Goal: Transaction & Acquisition: Purchase product/service

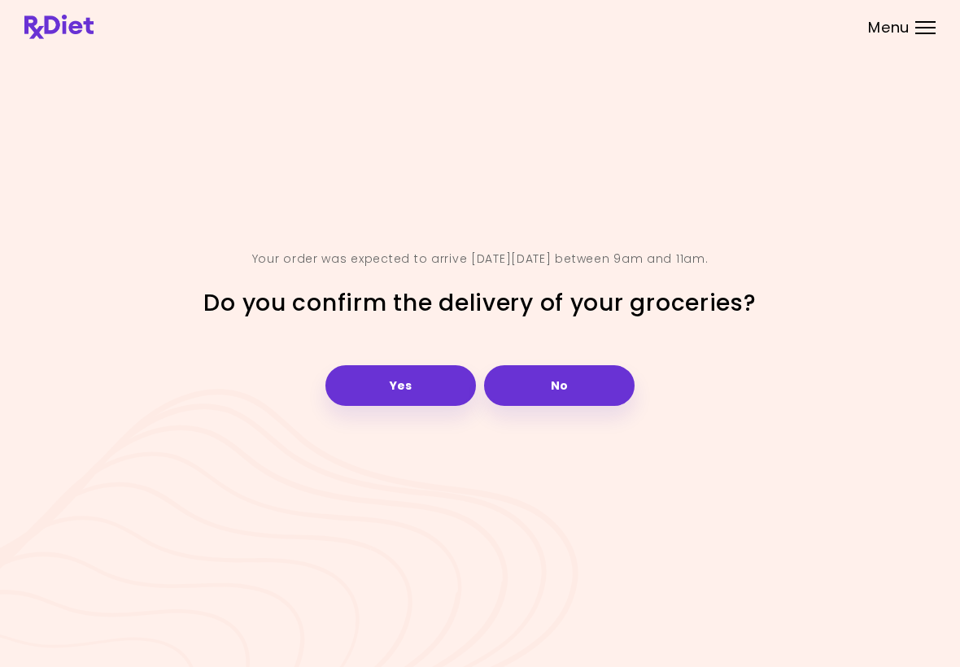
click at [409, 403] on button "Yes" at bounding box center [401, 385] width 151 height 41
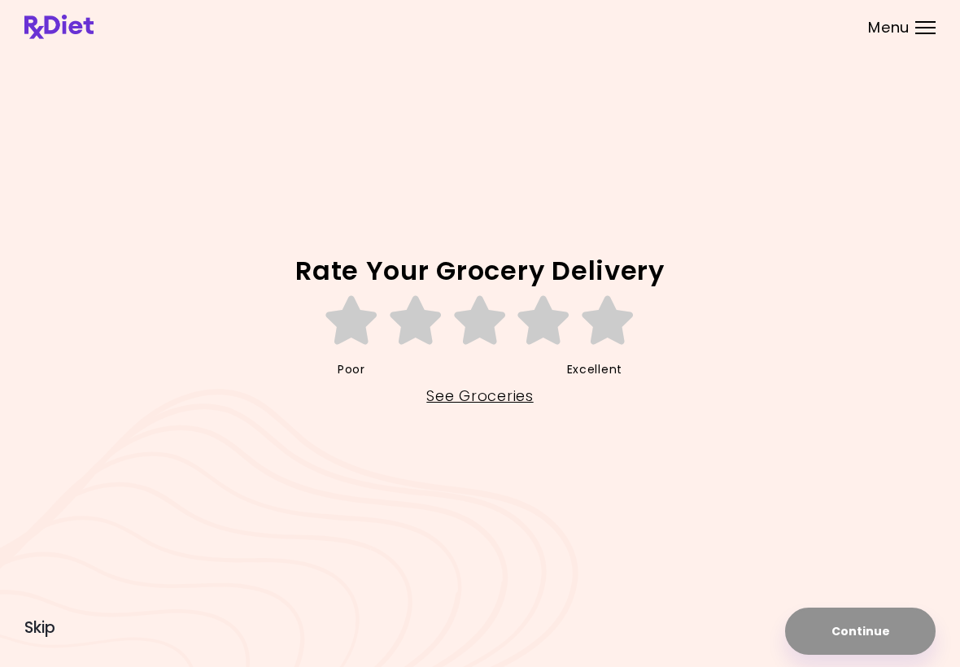
click at [482, 408] on link "See Groceries" at bounding box center [479, 396] width 107 height 26
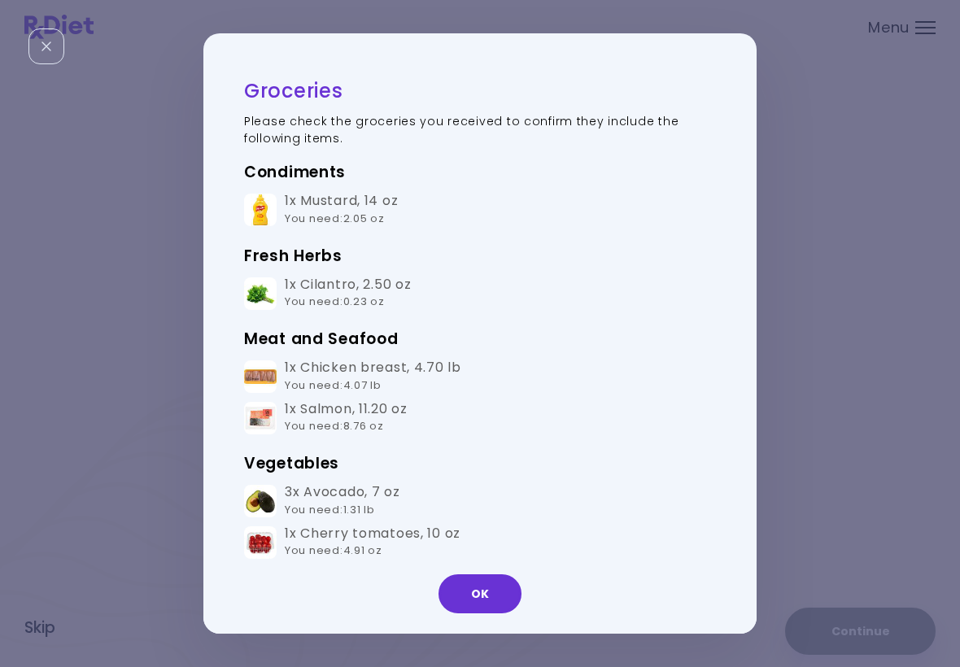
click at [486, 601] on button "OK" at bounding box center [480, 594] width 83 height 39
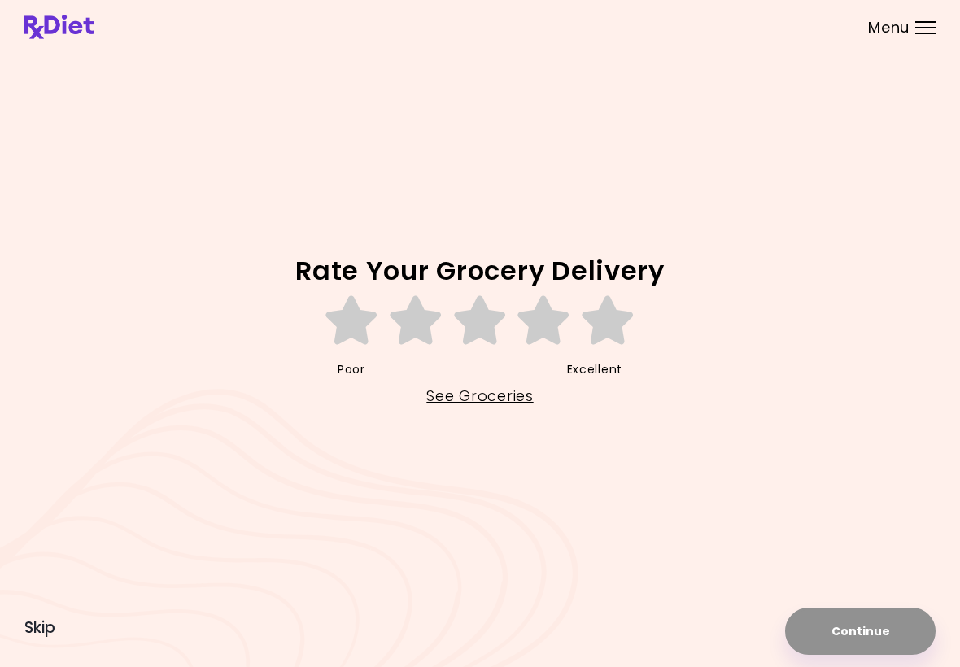
click at [478, 403] on link "See Groceries" at bounding box center [479, 396] width 107 height 26
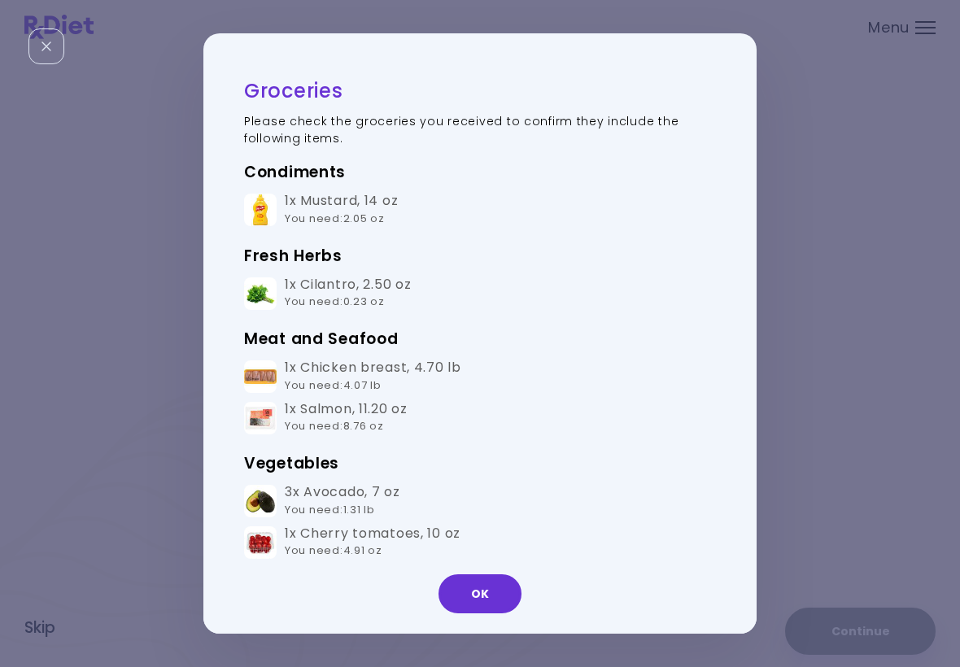
click at [713, 332] on h3 "Meat and Seafood" at bounding box center [480, 339] width 472 height 26
click at [496, 587] on button "OK" at bounding box center [480, 594] width 83 height 39
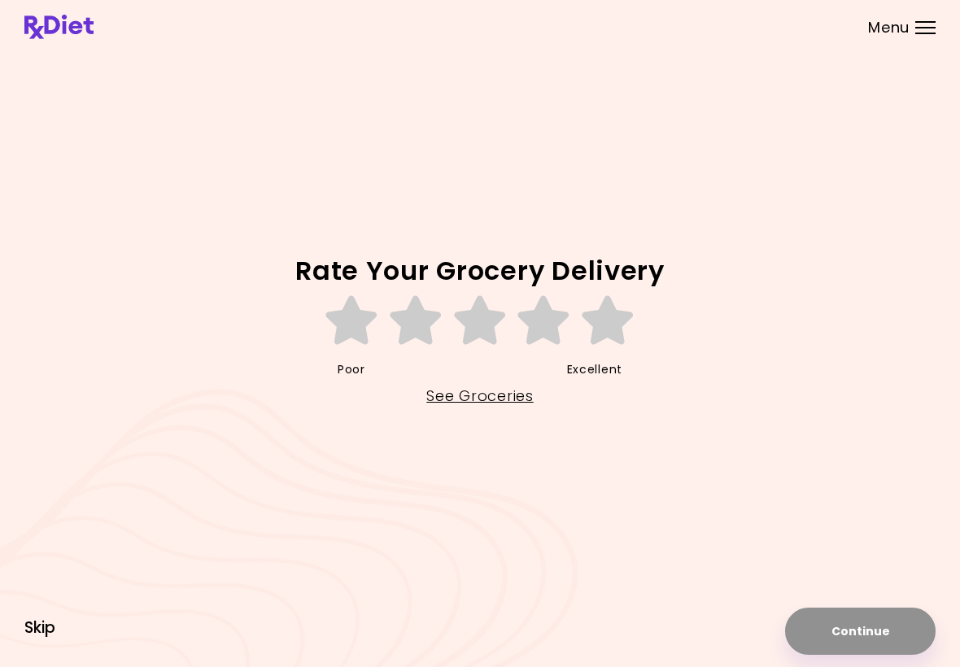
click at [55, 636] on span "Skip" at bounding box center [39, 628] width 31 height 18
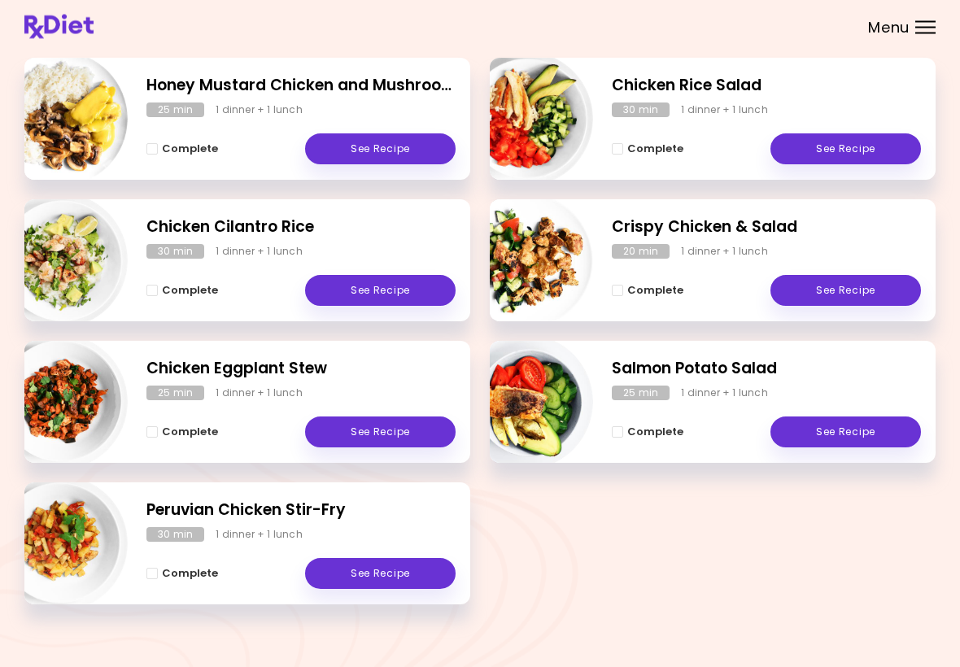
scroll to position [251, 0]
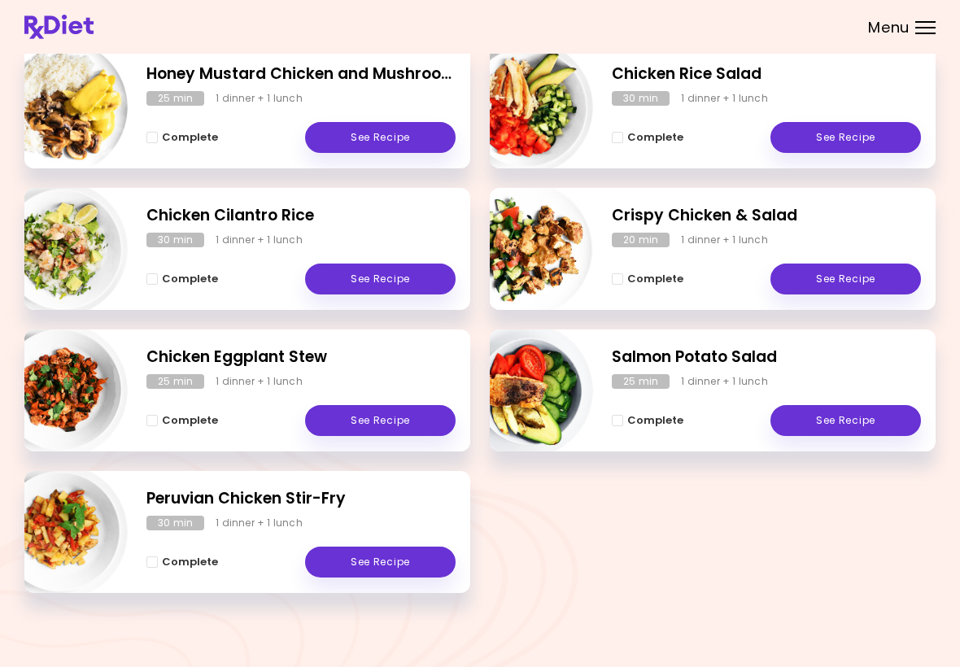
click at [902, 640] on div "Meal Plan [DATE] 0 breakfasts , 7 lunches & dinners 0 % completed See Groceries…" at bounding box center [480, 209] width 960 height 920
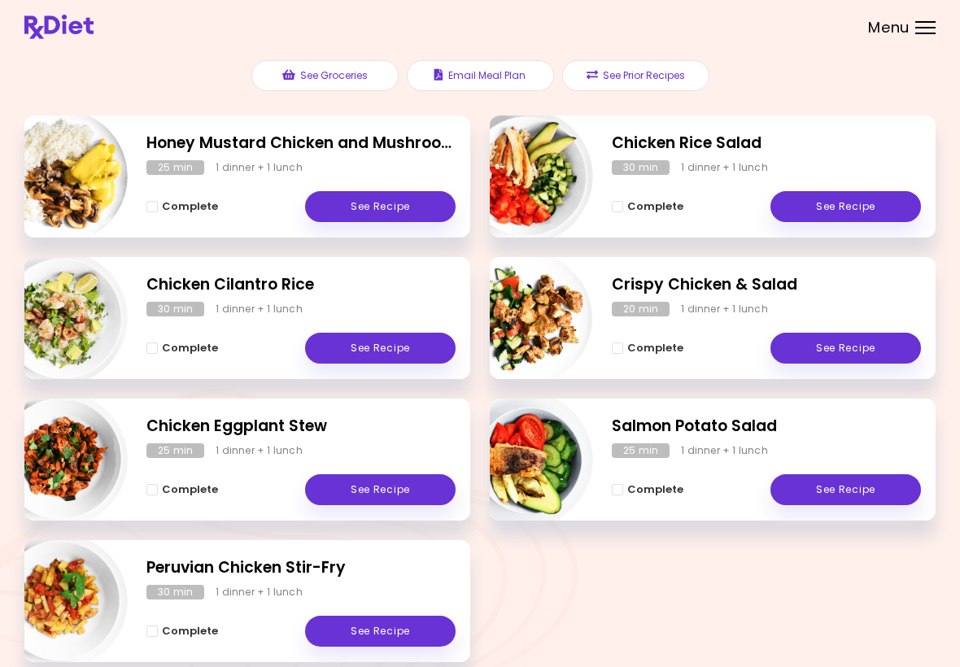
scroll to position [0, 0]
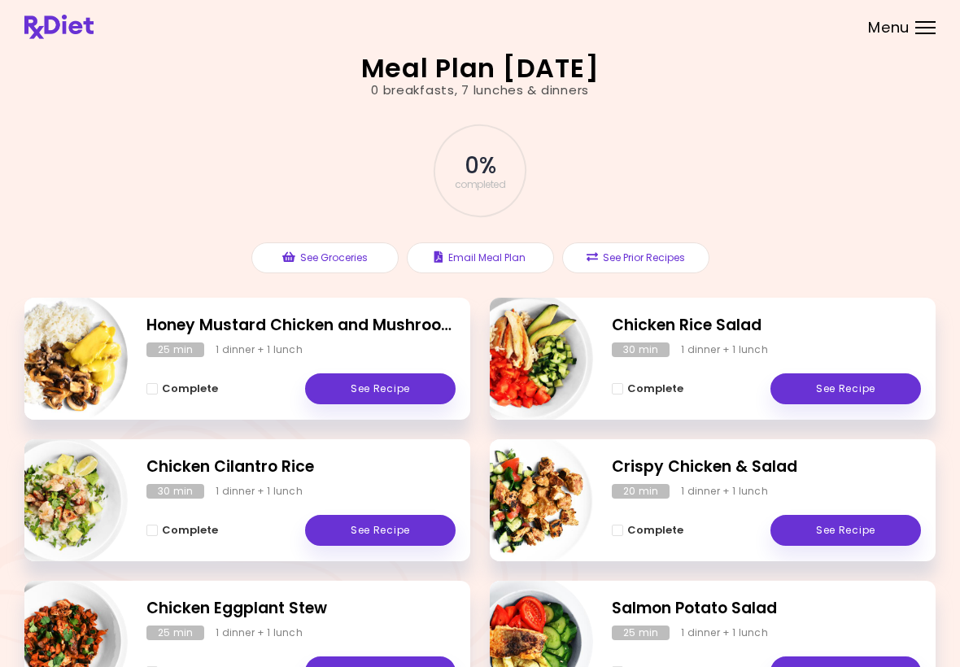
click at [933, 21] on div at bounding box center [926, 22] width 20 height 2
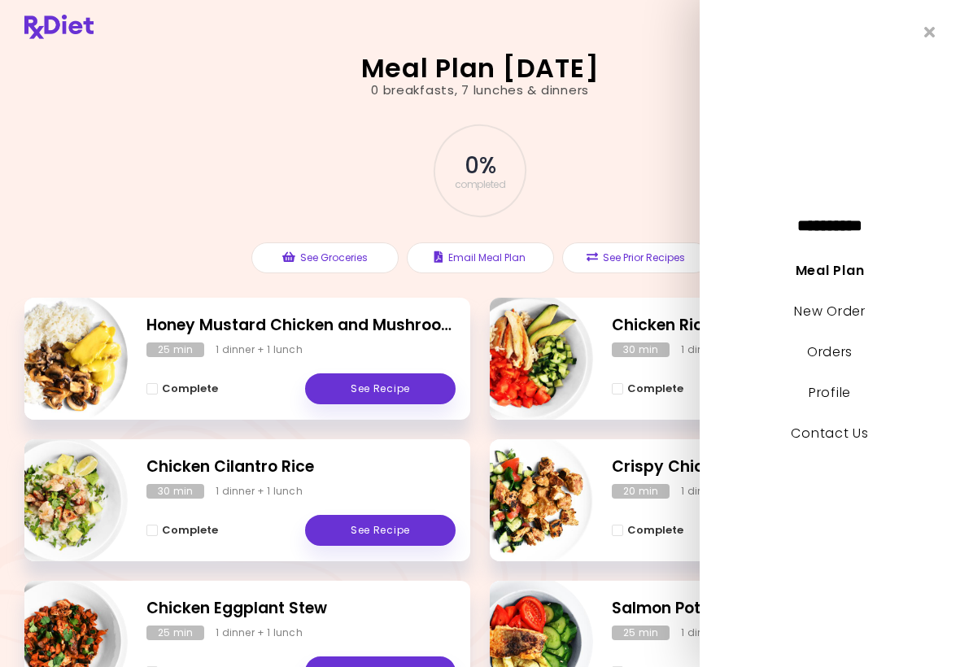
click at [845, 314] on link "New Order" at bounding box center [829, 311] width 71 height 19
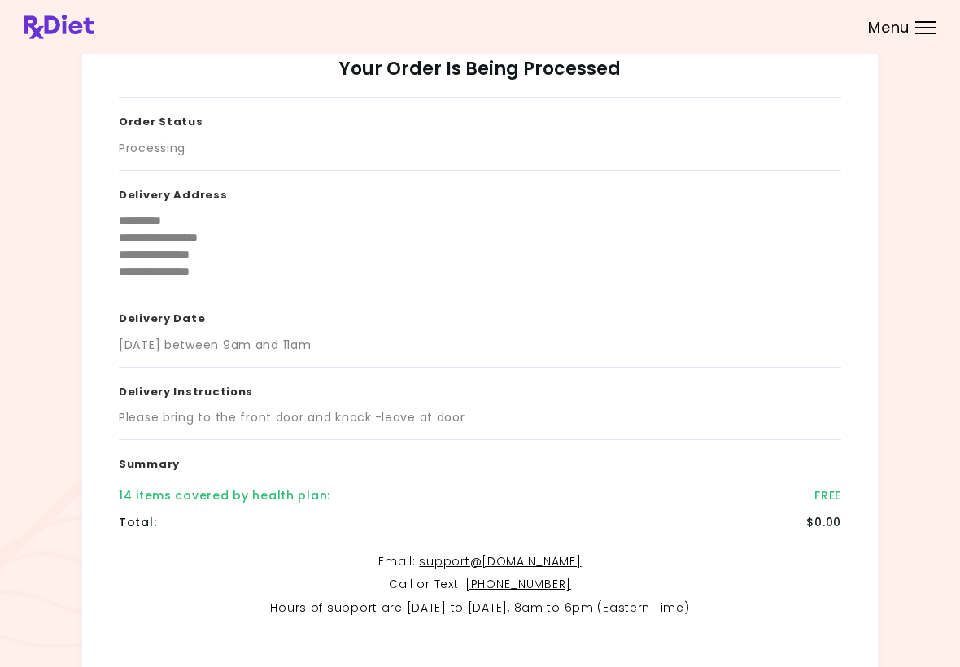
scroll to position [46, 0]
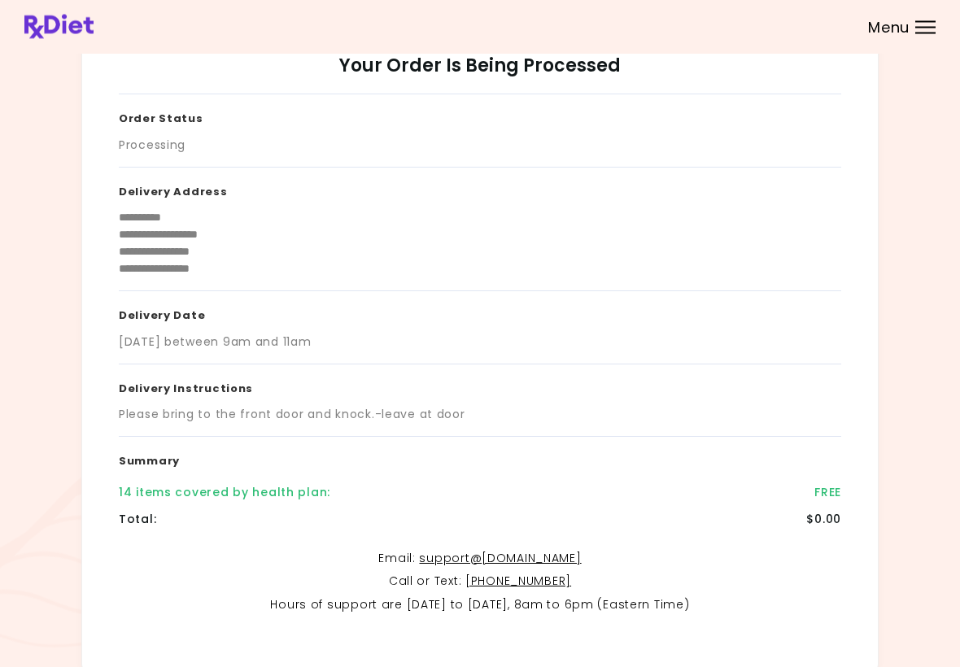
click at [922, 31] on div "Menu" at bounding box center [926, 27] width 20 height 13
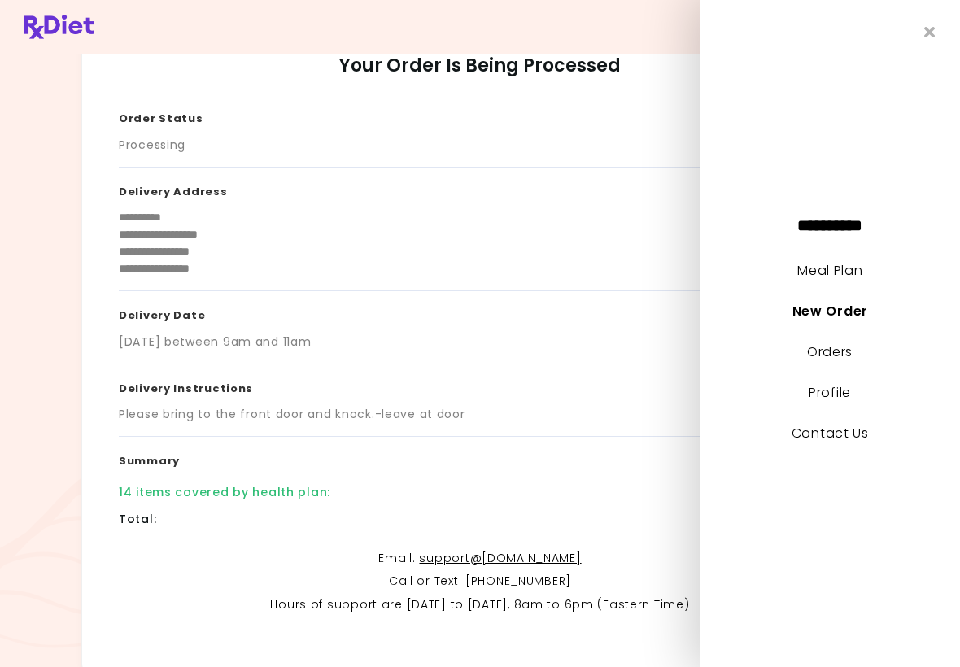
scroll to position [49, 0]
